Goal: Submit feedback/report problem

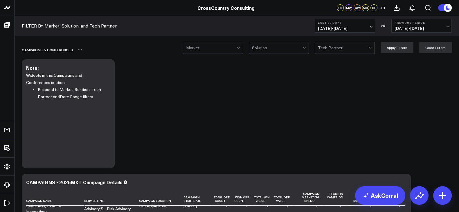
click at [273, 54] on div "Campaigns & Conferences" at bounding box center [203, 49] width 363 height 13
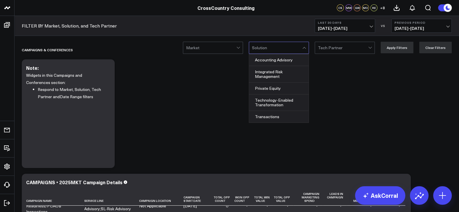
click at [281, 53] on div at bounding box center [277, 48] width 50 height 12
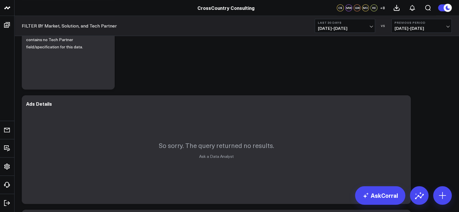
scroll to position [543, 0]
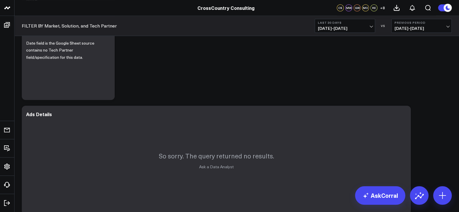
click at [405, 115] on icon at bounding box center [402, 115] width 7 height 7
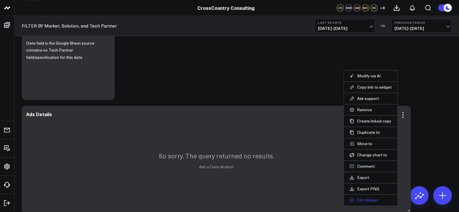
click at [363, 202] on button "Edit Widget" at bounding box center [370, 200] width 42 height 5
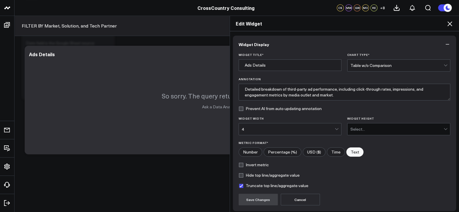
scroll to position [46, 0]
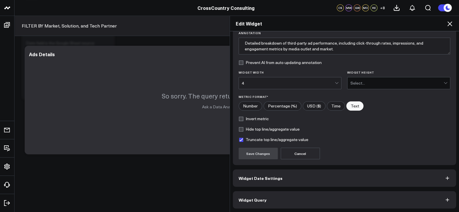
click at [250, 198] on span "Widget Query" at bounding box center [253, 200] width 28 height 5
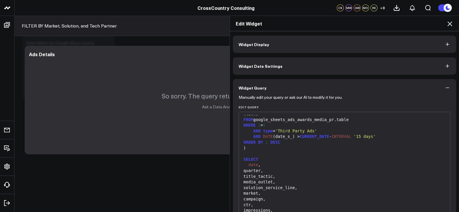
scroll to position [159, 0]
click at [450, 21] on icon at bounding box center [449, 23] width 7 height 7
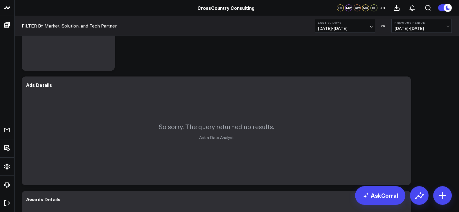
scroll to position [586, 0]
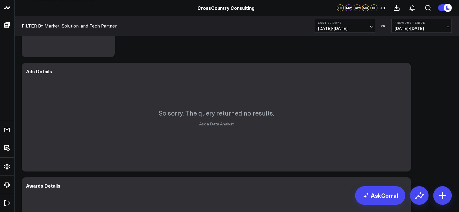
click at [352, 28] on span "08/18/25 - 09/16/25" at bounding box center [345, 28] width 54 height 5
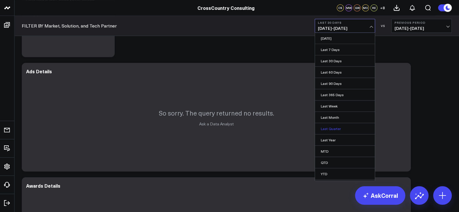
scroll to position [9, 0]
click at [328, 164] on link "YTD" at bounding box center [345, 164] width 60 height 11
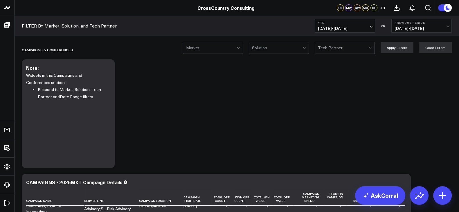
click at [277, 51] on div at bounding box center [277, 48] width 50 height 12
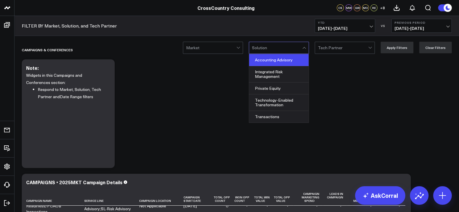
click at [280, 62] on div "Accounting Advisory" at bounding box center [278, 60] width 59 height 12
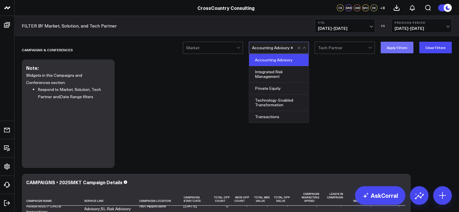
click at [404, 50] on button "Apply Filters" at bounding box center [397, 48] width 33 height 12
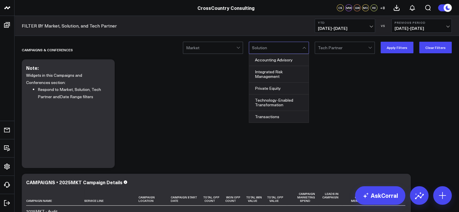
click at [301, 48] on div at bounding box center [277, 48] width 50 height 12
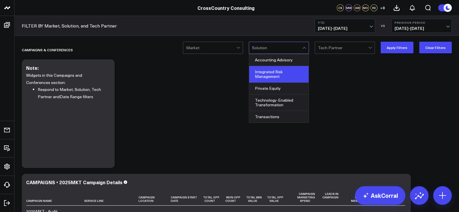
click at [279, 75] on div "Integrated Risk Management" at bounding box center [278, 74] width 59 height 17
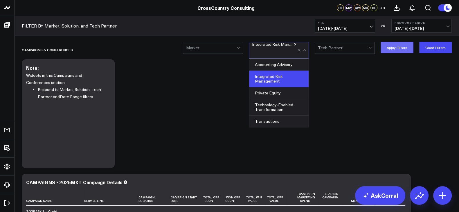
click at [412, 48] on button "Apply Filters" at bounding box center [397, 48] width 33 height 12
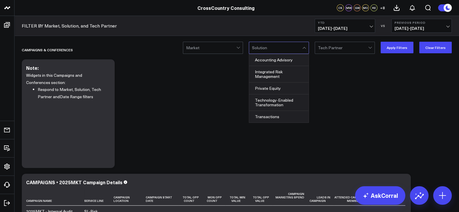
click at [304, 48] on div at bounding box center [304, 48] width 5 height 12
click at [279, 84] on div "Private Equity" at bounding box center [278, 89] width 59 height 12
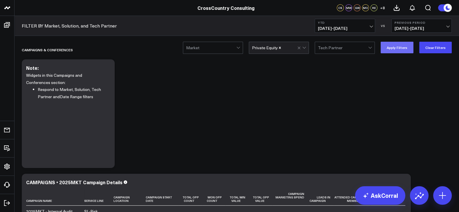
click at [395, 50] on button "Apply Filters" at bounding box center [397, 48] width 33 height 12
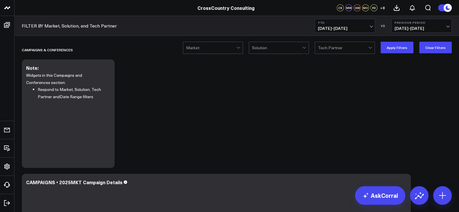
click at [300, 49] on div at bounding box center [277, 48] width 50 height 12
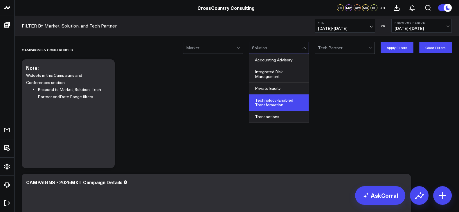
click at [274, 100] on div "Technology-Enabled Transformation" at bounding box center [278, 103] width 59 height 17
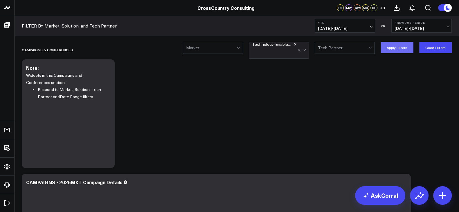
click at [400, 51] on button "Apply Filters" at bounding box center [397, 48] width 33 height 12
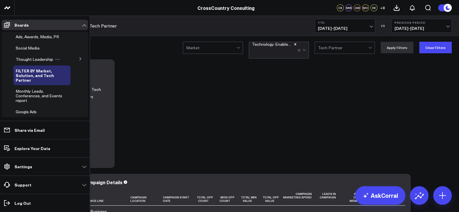
scroll to position [129, 0]
click at [79, 61] on icon at bounding box center [80, 58] width 3 height 3
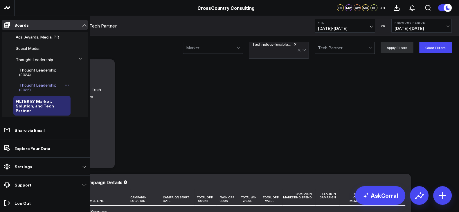
click at [33, 92] on span "Thought Leadership (2025)" at bounding box center [37, 87] width 37 height 10
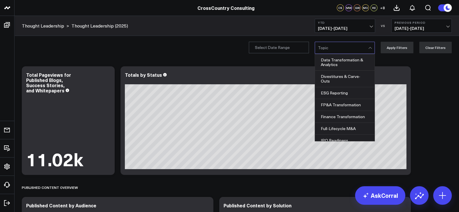
click at [329, 45] on div at bounding box center [343, 48] width 50 height 12
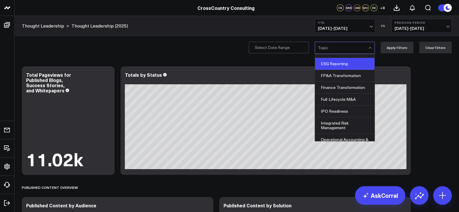
scroll to position [87, 0]
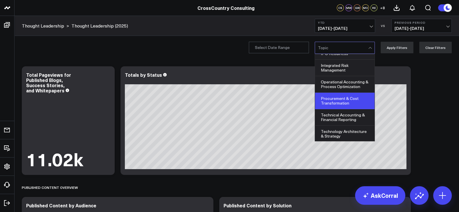
click at [345, 102] on div "Procurement & Cost Transformation" at bounding box center [344, 101] width 59 height 17
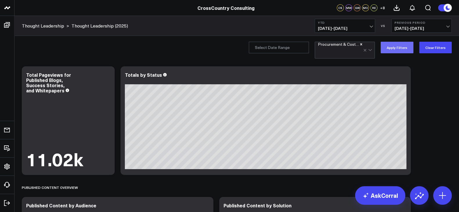
click at [400, 52] on button "Apply Filters" at bounding box center [397, 48] width 33 height 12
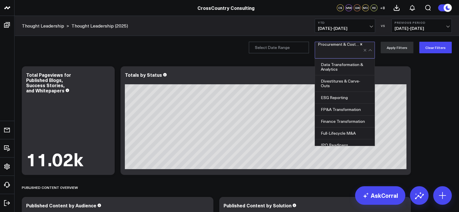
click at [347, 47] on div at bounding box center [340, 53] width 45 height 12
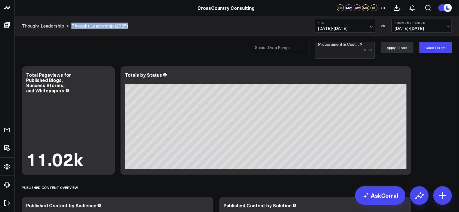
drag, startPoint x: 138, startPoint y: 25, endPoint x: 71, endPoint y: 33, distance: 67.1
click at [71, 33] on div "Thought Leadership > Thought Leadership (2025) YTD 01/01/25 - 09/16/25 VS Previ…" at bounding box center [237, 26] width 444 height 20
copy link "Thought Leadership (2025)"
click at [345, 59] on div "Procurement & Cost Transformation Apply Filters Clear Filters" at bounding box center [237, 47] width 444 height 23
click at [331, 50] on div at bounding box center [340, 53] width 45 height 12
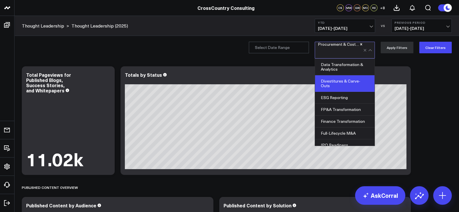
click at [342, 89] on div "Divestitures & Carve-Outs" at bounding box center [344, 83] width 59 height 17
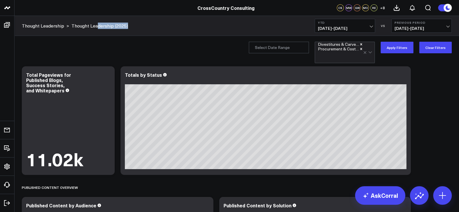
drag, startPoint x: 139, startPoint y: 23, endPoint x: 96, endPoint y: 33, distance: 43.4
click at [96, 33] on div "Thought Leadership > Thought Leadership (2025) YTD 01/01/25 - 09/16/25 VS Previ…" at bounding box center [237, 26] width 444 height 20
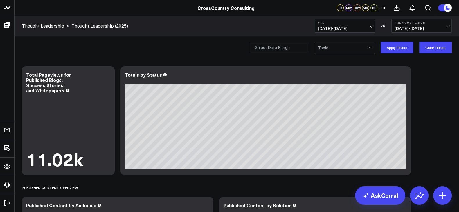
click at [342, 50] on div at bounding box center [343, 48] width 50 height 12
click at [279, 46] on input "Publication Date" at bounding box center [279, 48] width 60 height 12
select select "8"
select select "2025"
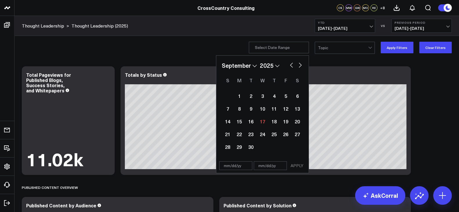
click at [322, 46] on div at bounding box center [343, 48] width 50 height 12
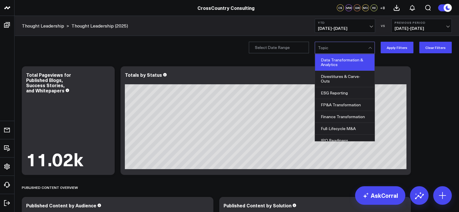
click at [340, 62] on div "Data Transformation & Analytics" at bounding box center [344, 62] width 59 height 17
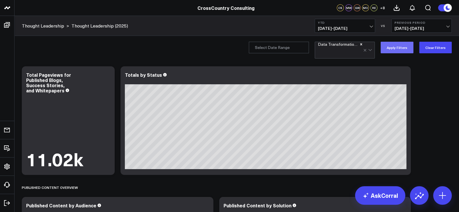
click at [401, 44] on button "Apply Filters" at bounding box center [397, 48] width 33 height 12
click at [355, 51] on div at bounding box center [340, 53] width 45 height 12
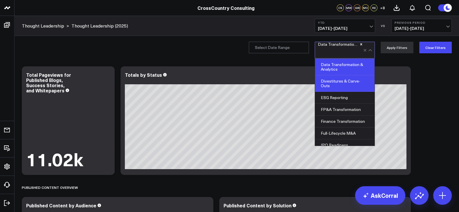
click at [347, 87] on div "Divestitures & Carve-Outs" at bounding box center [344, 83] width 59 height 17
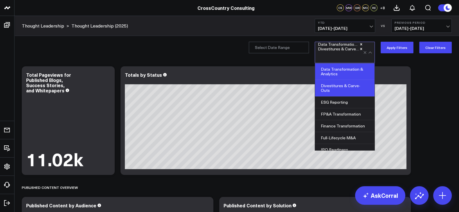
click at [391, 37] on div "option Divestitures & Carve-Outs, selected. 12 results available. Use Up and Do…" at bounding box center [237, 47] width 444 height 23
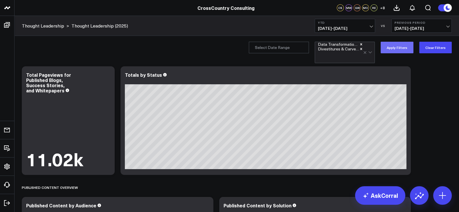
click at [396, 50] on button "Apply Filters" at bounding box center [397, 48] width 33 height 12
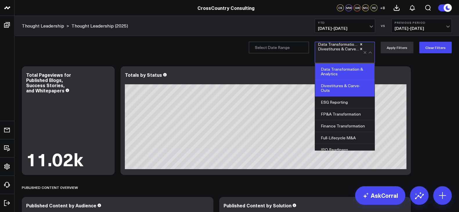
click at [335, 53] on div at bounding box center [340, 57] width 45 height 12
click at [340, 99] on div "ESG Reporting" at bounding box center [344, 103] width 59 height 12
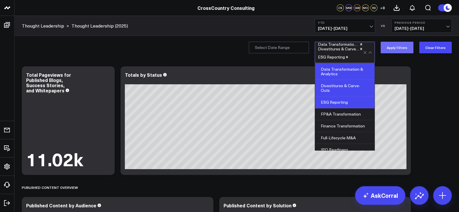
click at [396, 46] on button "Apply Filters" at bounding box center [397, 48] width 33 height 12
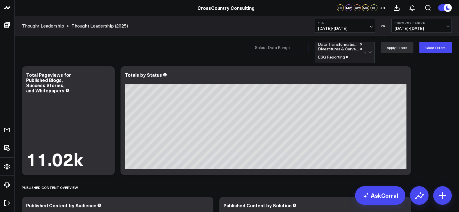
click at [297, 47] on input "Publication Date" at bounding box center [279, 48] width 60 height 12
select select "8"
select select "2025"
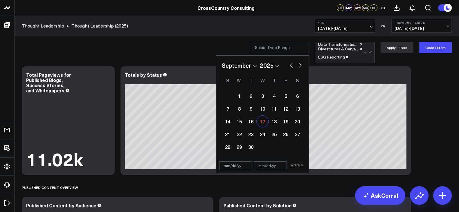
click at [262, 121] on div "17" at bounding box center [263, 122] width 12 height 12
type input "09/17/25"
select select "8"
select select "2025"
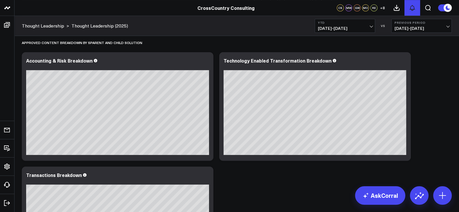
scroll to position [432, 0]
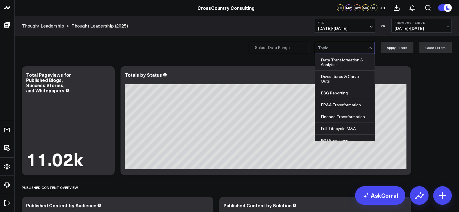
click at [319, 49] on div "Topic" at bounding box center [345, 48] width 60 height 12
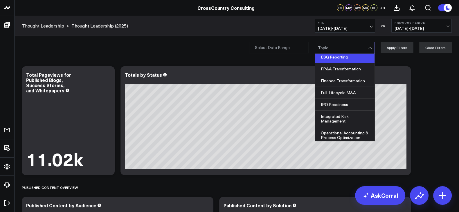
scroll to position [87, 0]
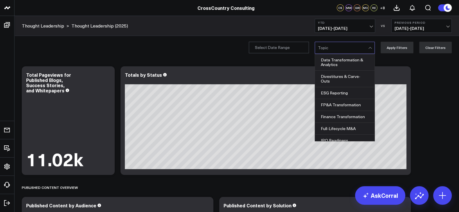
click at [351, 50] on div at bounding box center [343, 48] width 50 height 12
click at [300, 50] on input "Publication Date" at bounding box center [279, 48] width 60 height 12
select select "8"
select select "2025"
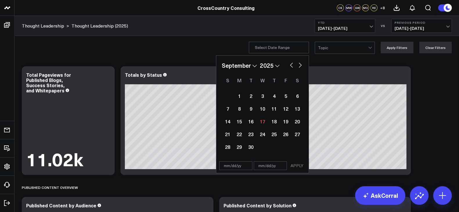
click at [236, 167] on input "text" at bounding box center [235, 166] width 33 height 9
select select "8"
select select "2025"
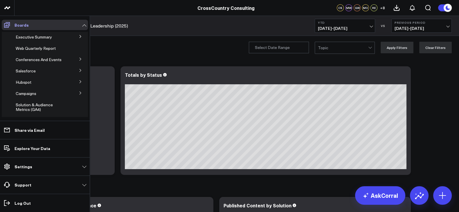
click at [8, 26] on icon at bounding box center [6, 24] width 7 height 7
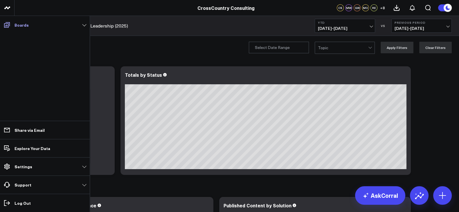
click at [13, 25] on link "Boards" at bounding box center [45, 25] width 86 height 10
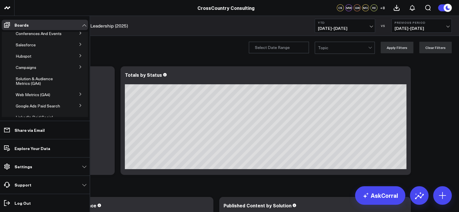
scroll to position [131, 0]
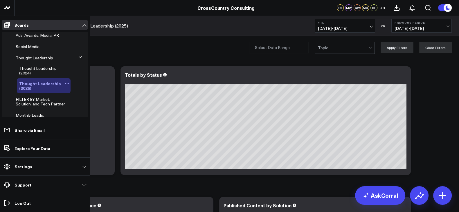
click at [65, 86] on icon at bounding box center [67, 83] width 5 height 5
click at [92, 111] on button "Edit Permissions" at bounding box center [91, 111] width 47 height 11
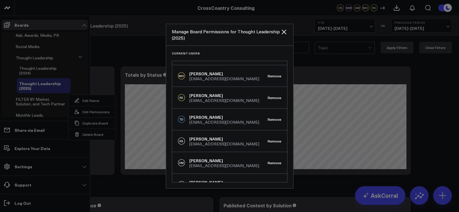
scroll to position [0, 0]
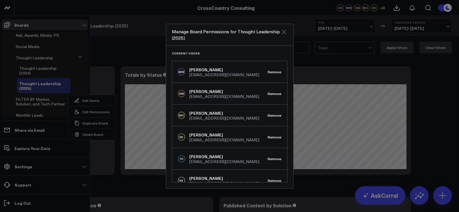
click at [284, 34] on icon "Close" at bounding box center [283, 31] width 7 height 7
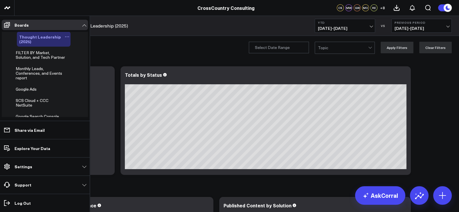
scroll to position [179, 0]
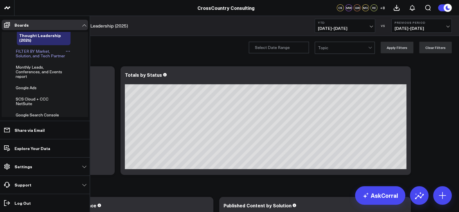
click at [33, 57] on div "FILTER BY Market, Solution, and Tech Partner" at bounding box center [41, 53] width 57 height 15
click at [30, 59] on span "FILTER BY Market, Solution, and Tech Partner" at bounding box center [40, 53] width 49 height 10
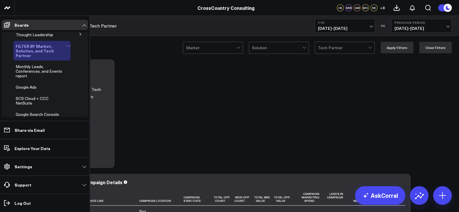
scroll to position [154, 0]
click at [77, 39] on button at bounding box center [80, 34] width 15 height 9
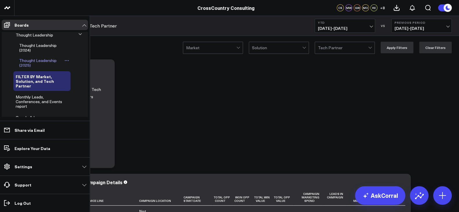
click at [38, 68] on span "Thought Leadership (2025)" at bounding box center [37, 63] width 37 height 10
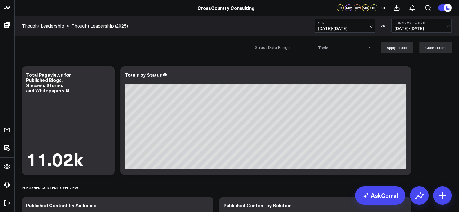
click at [284, 42] on input "Publication Date" at bounding box center [279, 48] width 60 height 12
select select "8"
select select "2025"
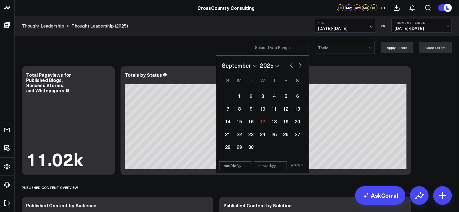
click at [233, 166] on input "text" at bounding box center [235, 166] width 33 height 9
select select "8"
select select "2025"
type input "[DATE]"
select select "2020"
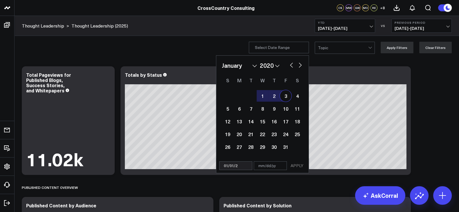
type input "[DATE]"
select select "2025"
type input "[DATE]"
click at [266, 166] on input "text" at bounding box center [270, 166] width 33 height 9
select select "2025"
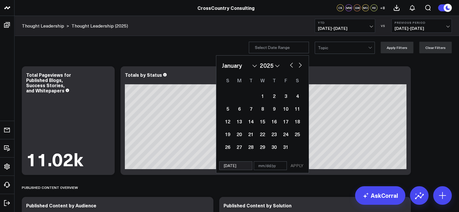
type input "0"
select select "2025"
type input "09"
select select "2025"
type input "09/"
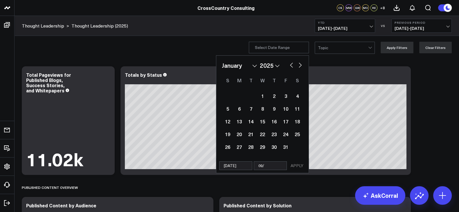
select select "2025"
type input "09/1"
select select "2025"
type input "09/17"
select select "2025"
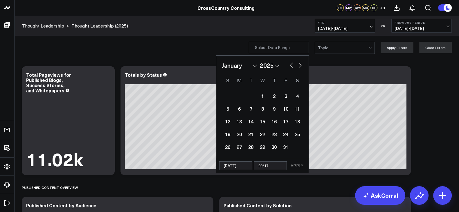
type input "09/1"
select select "2025"
type input "09/16"
select select "2025"
type input "09/16/"
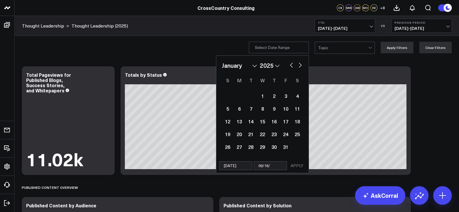
select select "2025"
type input "09/16/2"
select select "2025"
type input "[DATE]"
select select "2025"
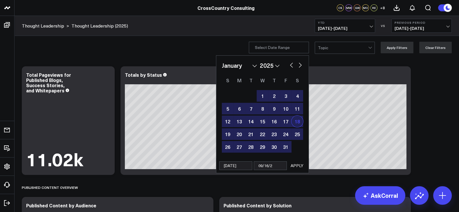
type input "[DATE]"
select select "2025"
type input "[DATE]"
click at [303, 164] on button "APPLY" at bounding box center [296, 166] width 17 height 9
type input "[DATE] - [DATE]"
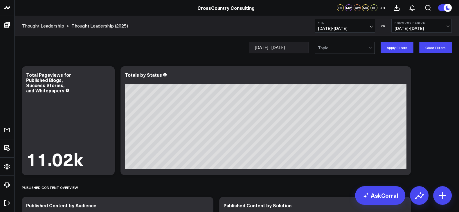
click at [340, 47] on div at bounding box center [343, 48] width 50 height 12
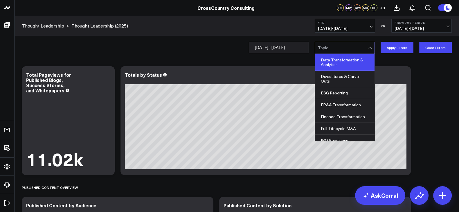
click at [335, 66] on div "Data Transformation & Analytics" at bounding box center [344, 62] width 59 height 17
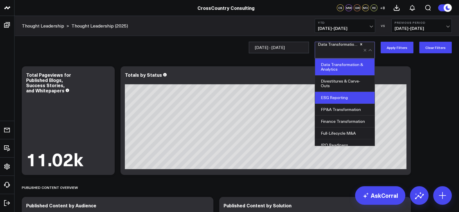
click at [339, 93] on div "ESG Reporting" at bounding box center [344, 98] width 59 height 12
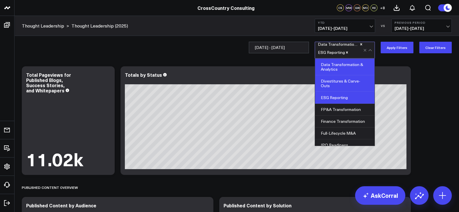
click at [345, 89] on div "Divestitures & Carve-Outs" at bounding box center [344, 83] width 59 height 17
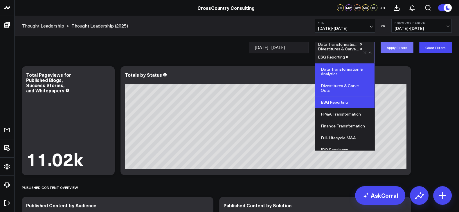
click at [403, 44] on button "Apply Filters" at bounding box center [397, 48] width 33 height 12
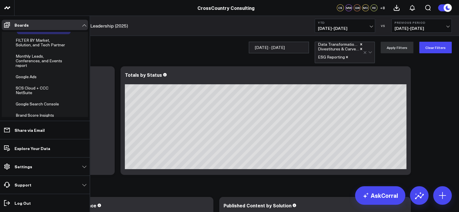
scroll to position [191, 0]
click at [31, 47] on span "FILTER BY Market, Solution, and Tech Partner" at bounding box center [40, 42] width 49 height 10
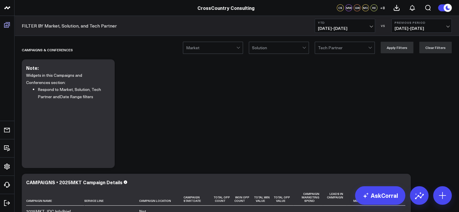
scroll to position [135, 0]
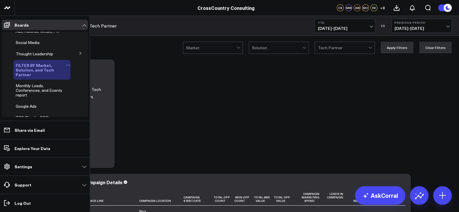
click at [66, 68] on icon at bounding box center [68, 65] width 5 height 5
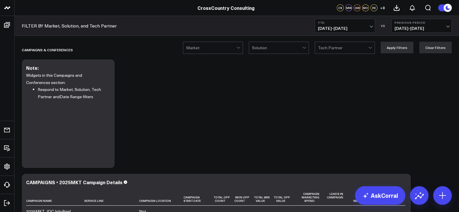
drag, startPoint x: 198, startPoint y: 94, endPoint x: 173, endPoint y: 93, distance: 25.0
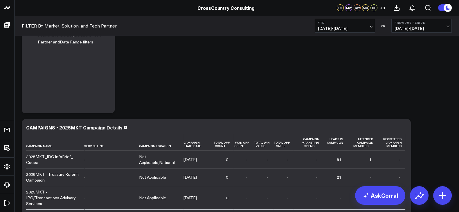
scroll to position [0, 0]
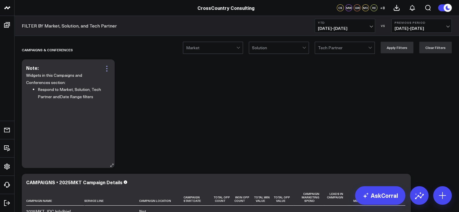
click at [107, 68] on icon at bounding box center [106, 68] width 7 height 7
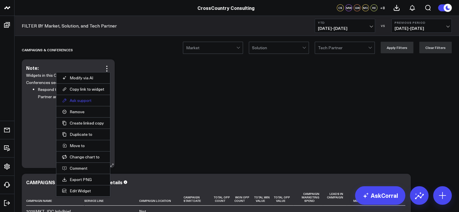
click at [93, 102] on button "Ask support" at bounding box center [83, 100] width 42 height 5
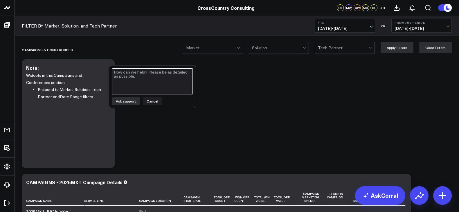
click at [155, 85] on textarea at bounding box center [152, 81] width 81 height 26
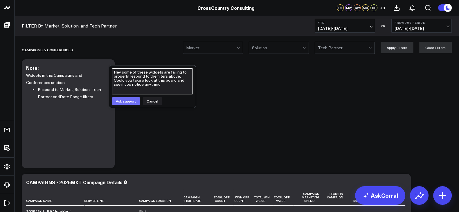
type textarea "Hey some of these widgets are failing to properly respond to the filters above.…"
click at [123, 102] on button "Ask support" at bounding box center [126, 102] width 28 height 8
